Goal: Task Accomplishment & Management: Complete application form

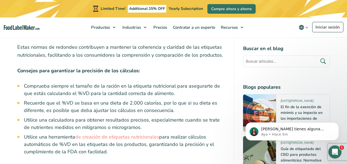
scroll to position [2111, 0]
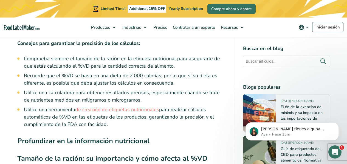
click at [322, 4] on div "Limited Time! Additional 15% OFF Yearly Subscription Compre ahora y ahorre" at bounding box center [173, 9] width 347 height 18
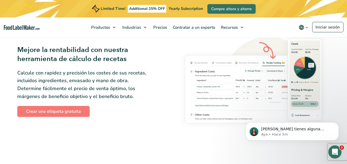
scroll to position [877, 0]
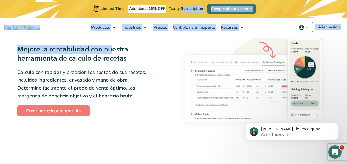
drag, startPoint x: 113, startPoint y: 42, endPoint x: 268, endPoint y: -33, distance: 172.8
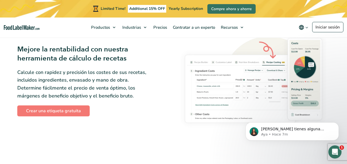
click at [303, 14] on div "Limited Time! Additional 15% OFF Yearly Subscription Compre ahora y ahorre" at bounding box center [173, 9] width 347 height 18
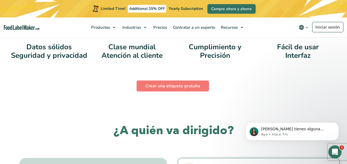
scroll to position [1042, 0]
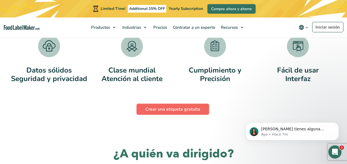
click at [188, 113] on link "Crear una etiqueta gratuita" at bounding box center [173, 109] width 72 height 11
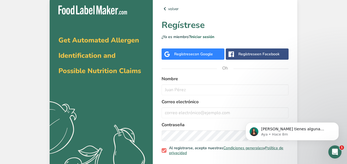
click at [214, 55] on div "Regístrese con Google" at bounding box center [192, 54] width 63 height 11
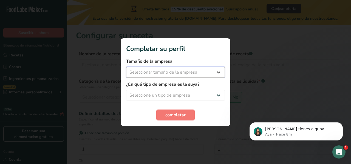
click at [200, 72] on select "Seleccionar tamaño de la empresa Menos de 10 empleados De 10 a 50 empleados De …" at bounding box center [175, 72] width 99 height 11
select select "1"
click at [126, 67] on select "Seleccionar tamaño de la empresa Menos de 10 empleados De 10 a 50 empleados De …" at bounding box center [175, 72] width 99 height 11
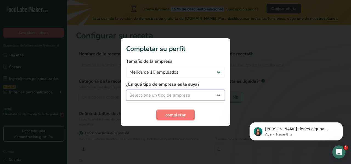
click at [189, 98] on select "Seleccione un tipo de empresa Fabricante de alimentos envasados Restaurante y c…" at bounding box center [175, 95] width 99 height 11
select select "1"
click at [126, 90] on select "Seleccione un tipo de empresa Fabricante de alimentos envasados Restaurante y c…" at bounding box center [175, 95] width 99 height 11
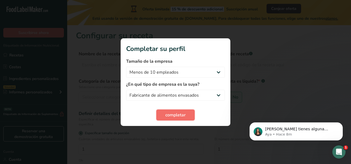
click at [173, 116] on font "completar" at bounding box center [175, 115] width 20 height 6
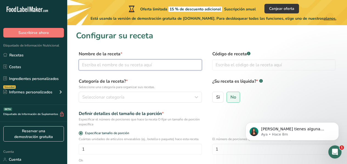
click at [176, 67] on input "text" at bounding box center [140, 64] width 123 height 11
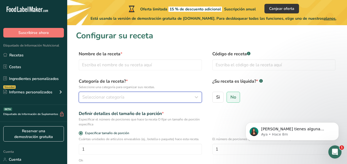
click at [201, 97] on button "Seleccionar categoría" at bounding box center [140, 97] width 123 height 11
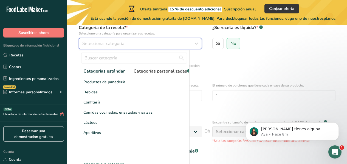
scroll to position [46, 0]
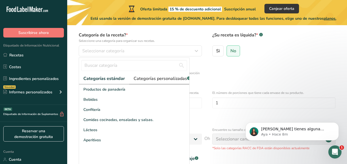
click at [154, 80] on font "Categorías personalizadas" at bounding box center [160, 79] width 53 height 6
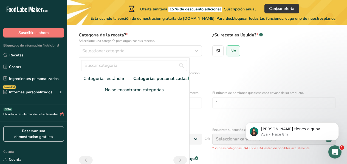
drag, startPoint x: 147, startPoint y: 77, endPoint x: 109, endPoint y: 72, distance: 39.2
click at [109, 72] on div "Categorías estándar Categorías personalizadas .a-a{fill:#347362;}.b-a{fill:#fff…" at bounding box center [134, 116] width 110 height 117
click at [114, 76] on font "Categorías estándar" at bounding box center [98, 79] width 41 height 6
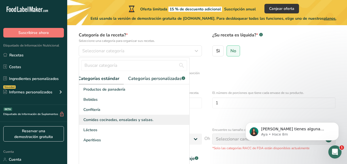
click at [124, 123] on font "Comidas cocinadas, ensaladas y salsas." at bounding box center [118, 119] width 70 height 5
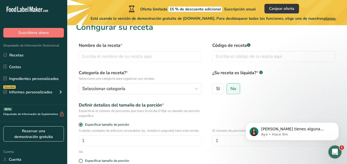
scroll to position [0, 0]
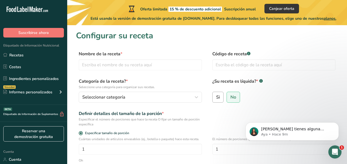
click at [215, 101] on label "Si" at bounding box center [218, 97] width 12 height 11
click at [215, 99] on input "Si" at bounding box center [214, 97] width 4 height 4
radio input "true"
radio input "false"
select select "22"
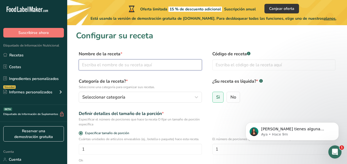
click at [179, 69] on input "text" at bounding box center [140, 64] width 123 height 11
type input "salsa picamte"
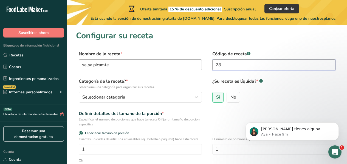
type input "2"
type input "181118"
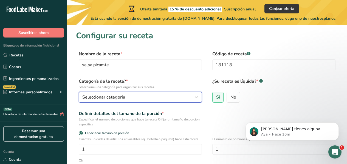
click at [159, 93] on button "Seleccionar categoría" at bounding box center [140, 97] width 123 height 11
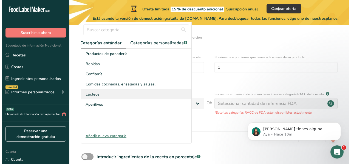
scroll to position [82, 0]
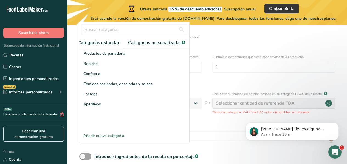
click at [111, 138] on font "Añadir nueva categoría" at bounding box center [103, 135] width 41 height 5
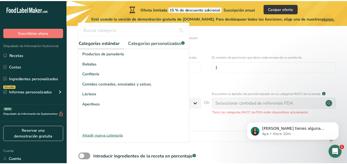
scroll to position [0, 4]
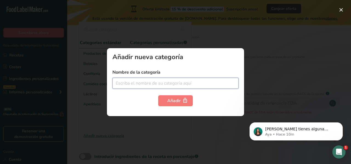
click at [143, 83] on input "text" at bounding box center [175, 83] width 126 height 11
type input "salsas"
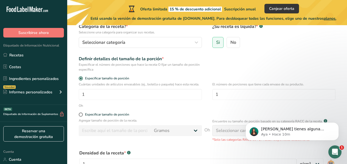
scroll to position [27, 0]
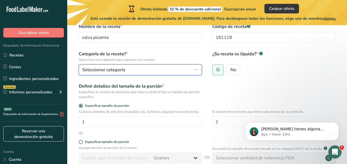
click at [198, 67] on icon "button" at bounding box center [196, 70] width 7 height 10
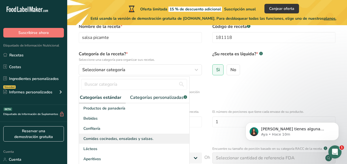
click at [147, 141] on font "Comidas cocinadas, ensaladas y salsas." at bounding box center [118, 138] width 70 height 5
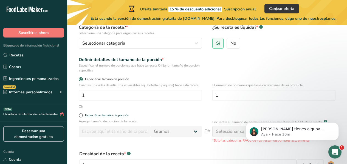
scroll to position [55, 0]
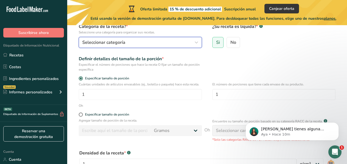
click at [184, 47] on button "Seleccionar categoría" at bounding box center [140, 42] width 123 height 11
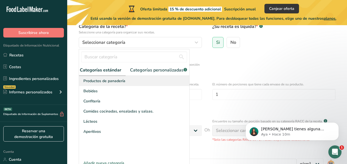
click at [141, 86] on div "Productos de panadería" at bounding box center [134, 81] width 110 height 10
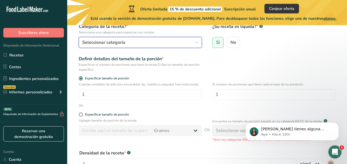
click at [150, 47] on button "Seleccionar categoría" at bounding box center [140, 42] width 123 height 11
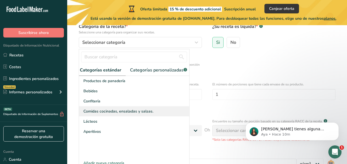
click at [119, 114] on font "Comidas cocinadas, ensaladas y salsas." at bounding box center [118, 111] width 70 height 5
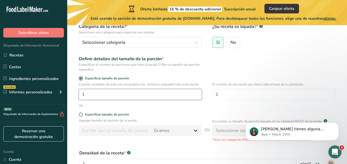
click at [125, 96] on input "1" at bounding box center [140, 94] width 123 height 11
type input "1"
type input "4"
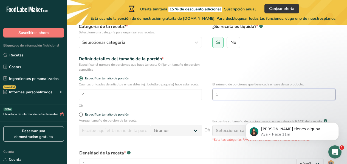
click at [271, 99] on input "1" at bounding box center [273, 94] width 123 height 11
type input "4"
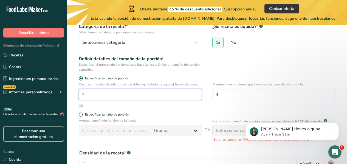
click at [118, 94] on input "4" at bounding box center [140, 94] width 123 height 11
type input "1"
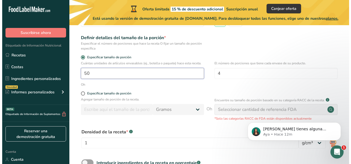
scroll to position [82, 0]
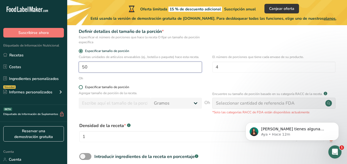
type input "50"
click at [105, 86] on font "Especificar tamaño de porción" at bounding box center [107, 87] width 44 height 4
click at [82, 86] on input "Especificar tamaño de porción" at bounding box center [81, 88] width 4 height 4
radio input "true"
radio input "false"
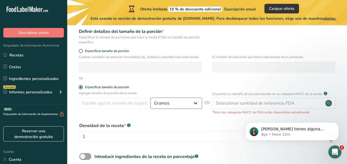
click at [198, 108] on select "Gramos kilogramo mg mcg libras onza litro ml onza líquida cucharada cucharadita…" at bounding box center [176, 103] width 51 height 11
click at [143, 106] on input "number" at bounding box center [115, 103] width 72 height 11
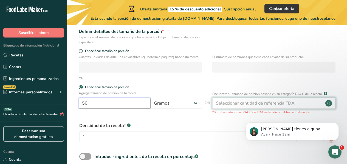
type input "50"
click at [226, 99] on div "Seleccionar cantidad de referencia FDA" at bounding box center [273, 103] width 123 height 11
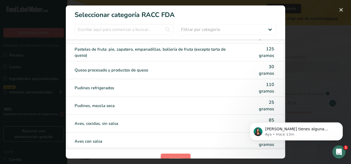
scroll to position [1179, 0]
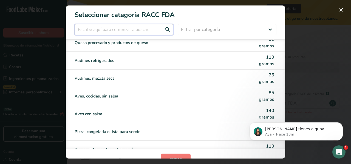
click at [146, 27] on input "Modalidad de selección de categoría RACC" at bounding box center [124, 29] width 99 height 11
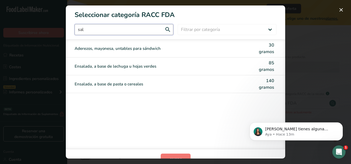
scroll to position [0, 0]
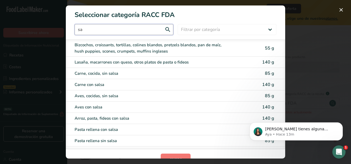
type input "s"
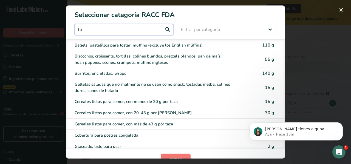
type input "t"
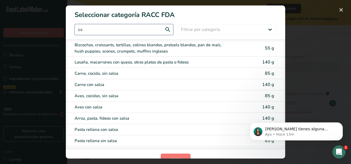
type input "s"
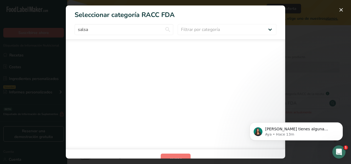
drag, startPoint x: 167, startPoint y: 115, endPoint x: 171, endPoint y: 139, distance: 24.0
drag, startPoint x: 171, startPoint y: 139, endPoint x: 171, endPoint y: 155, distance: 16.4
click at [171, 155] on button "cerrar" at bounding box center [176, 159] width 30 height 11
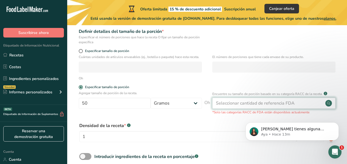
click at [238, 100] on div "Seleccionar cantidad de referencia FDA" at bounding box center [273, 103] width 123 height 11
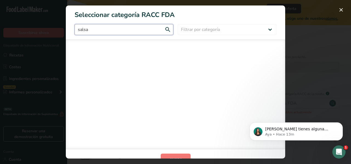
click at [157, 27] on input "salsa" at bounding box center [124, 29] width 99 height 11
type input "s"
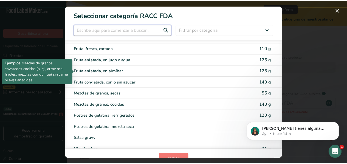
scroll to position [576, 0]
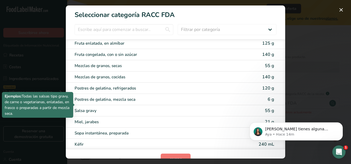
click at [93, 108] on div "Salsa gravy" at bounding box center [153, 111] width 156 height 6
type input "55"
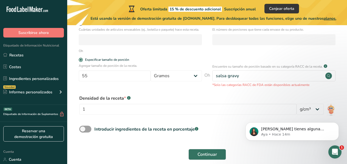
scroll to position [135, 0]
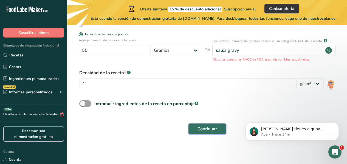
click at [194, 125] on button "Continuar" at bounding box center [207, 129] width 38 height 11
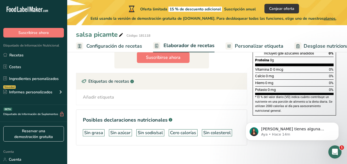
scroll to position [163, 0]
